Goal: Information Seeking & Learning: Learn about a topic

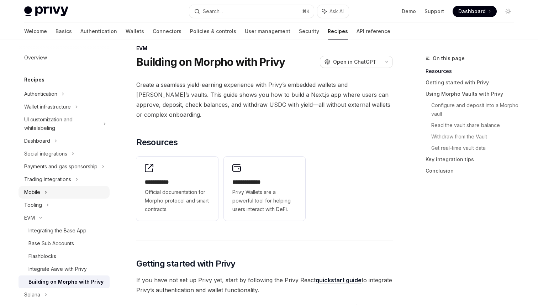
scroll to position [23, 0]
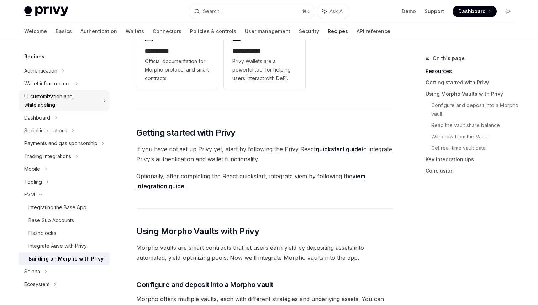
scroll to position [0, 0]
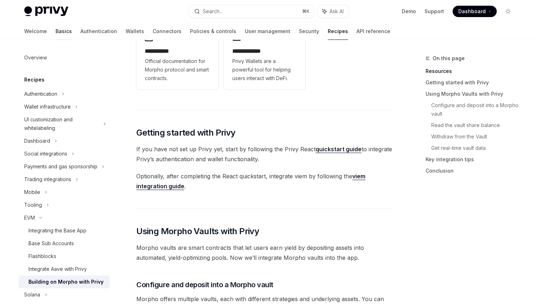
click at [56, 34] on link "Basics" at bounding box center [64, 31] width 16 height 17
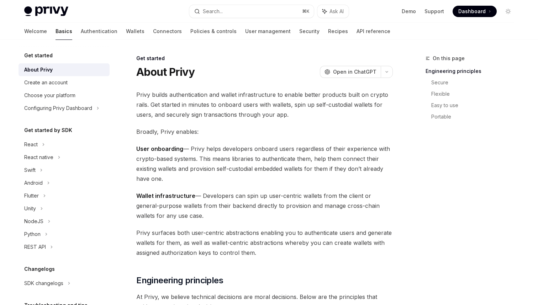
click at [225, 109] on span "Privy builds authentication and wallet infrastructure to enable better products…" at bounding box center [264, 105] width 257 height 30
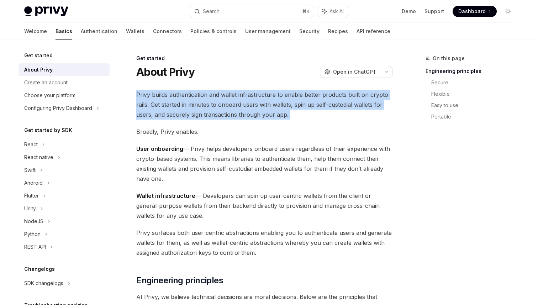
click at [240, 136] on span "Broadly, Privy enables:" at bounding box center [264, 132] width 257 height 10
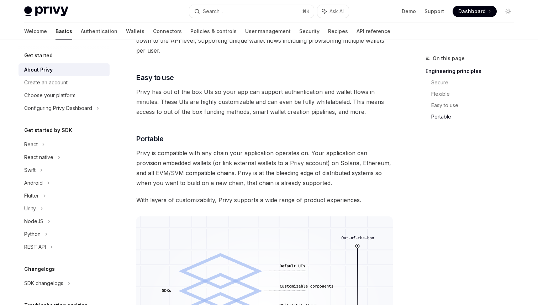
scroll to position [417, 0]
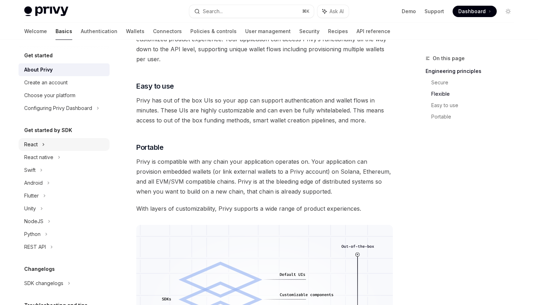
click at [41, 145] on div "React" at bounding box center [64, 144] width 91 height 13
type textarea "*"
